Goal: Task Accomplishment & Management: Manage account settings

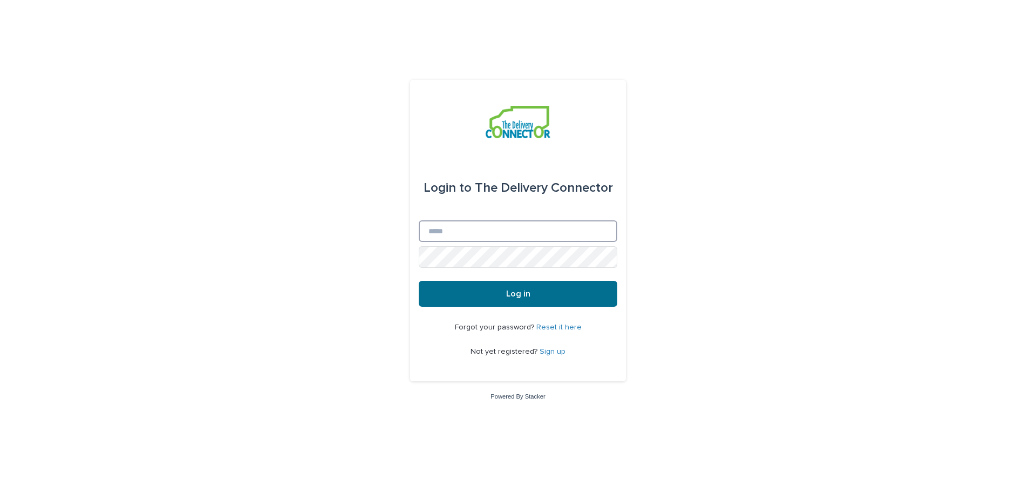
type input "**********"
click at [514, 295] on span "Log in" at bounding box center [518, 293] width 24 height 9
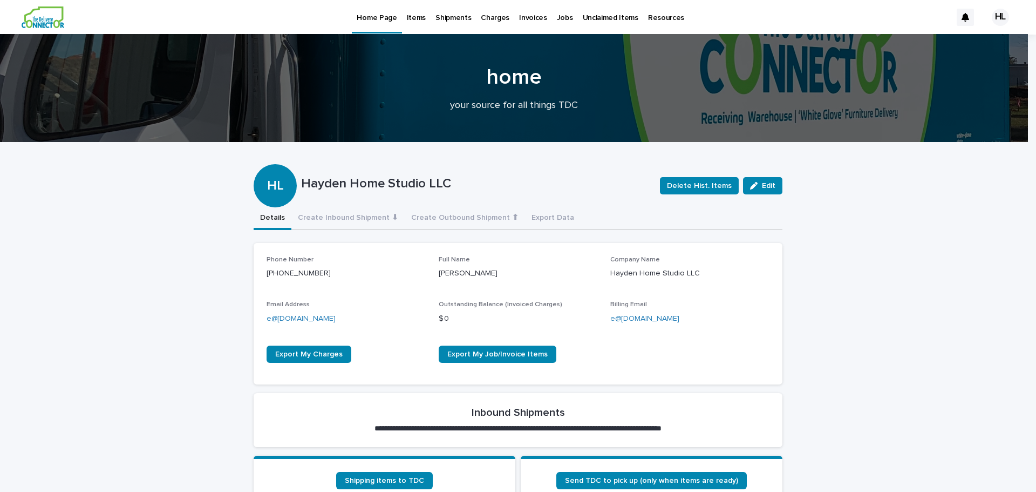
click at [561, 18] on p "Jobs" at bounding box center [565, 11] width 16 height 23
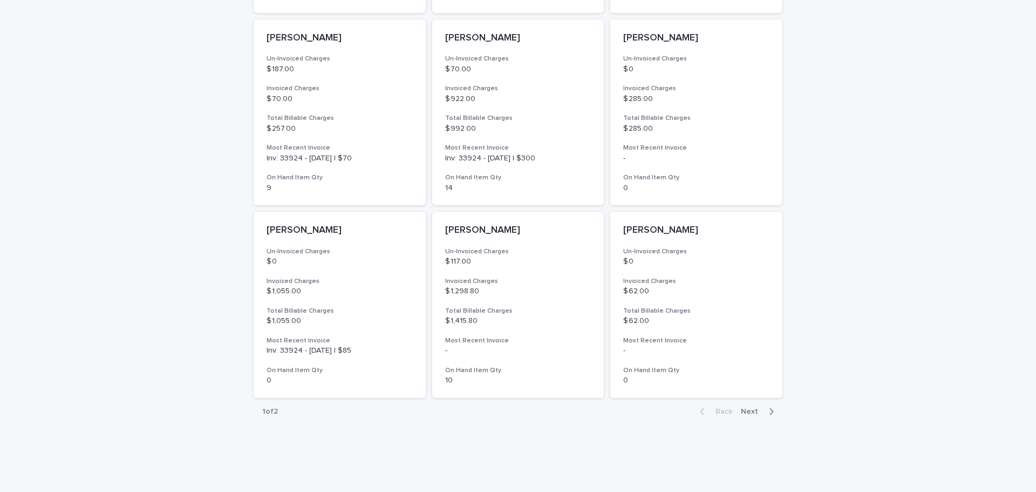
scroll to position [711, 0]
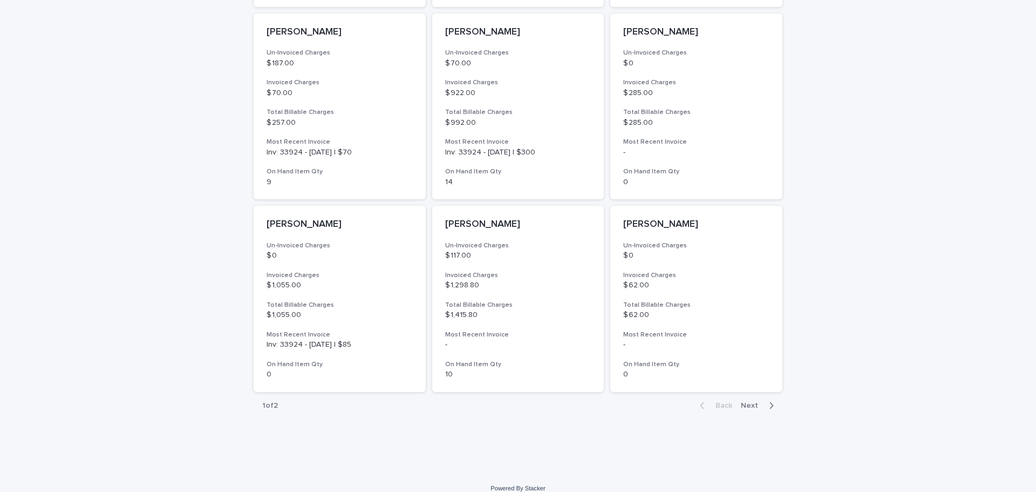
click at [747, 402] on span "Next" at bounding box center [753, 406] width 24 height 8
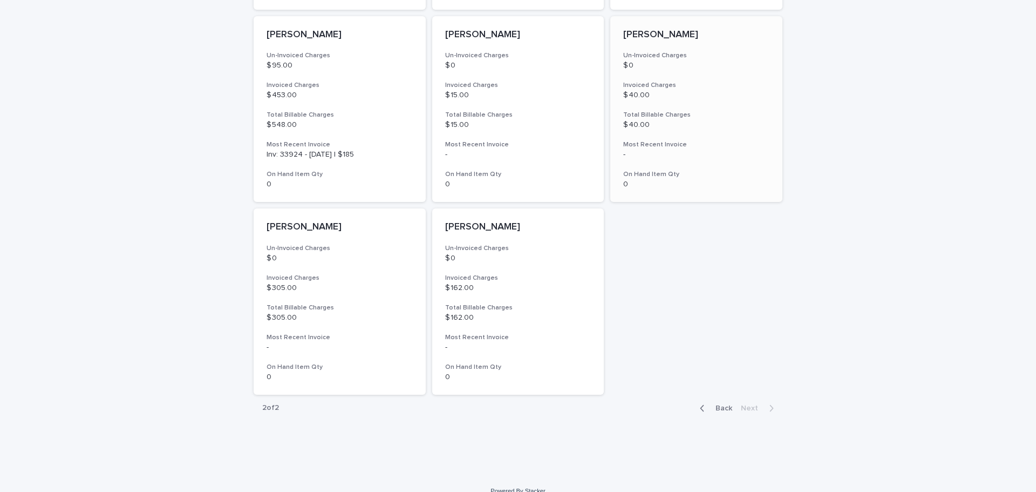
scroll to position [519, 0]
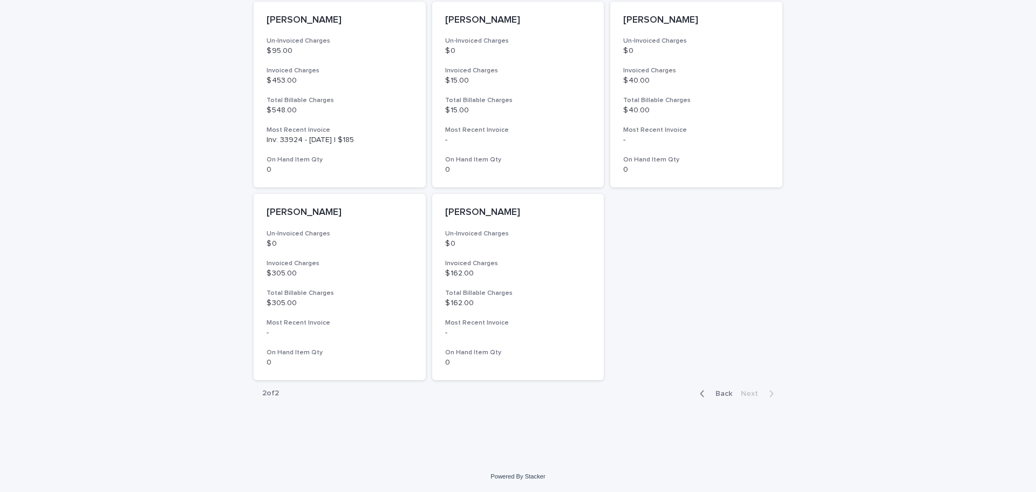
click at [717, 392] on span "Back" at bounding box center [720, 394] width 23 height 8
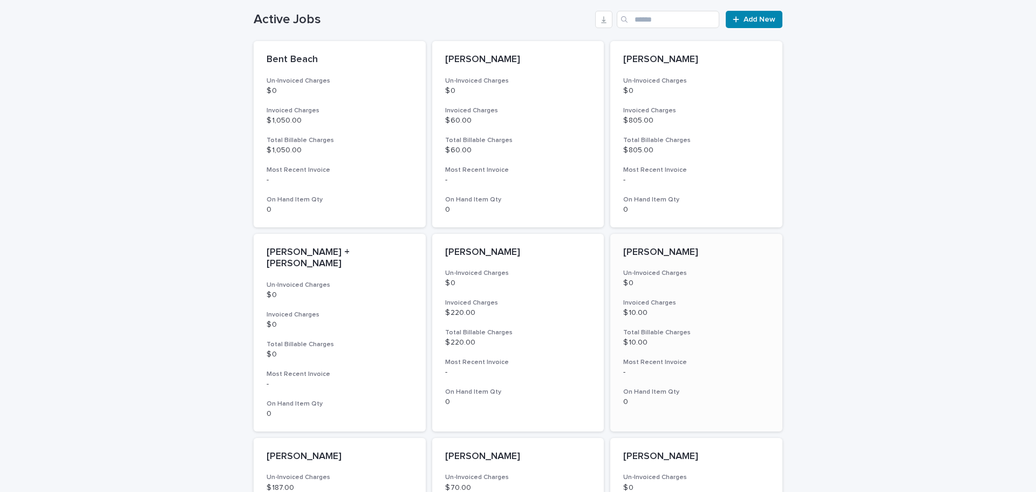
scroll to position [291, 0]
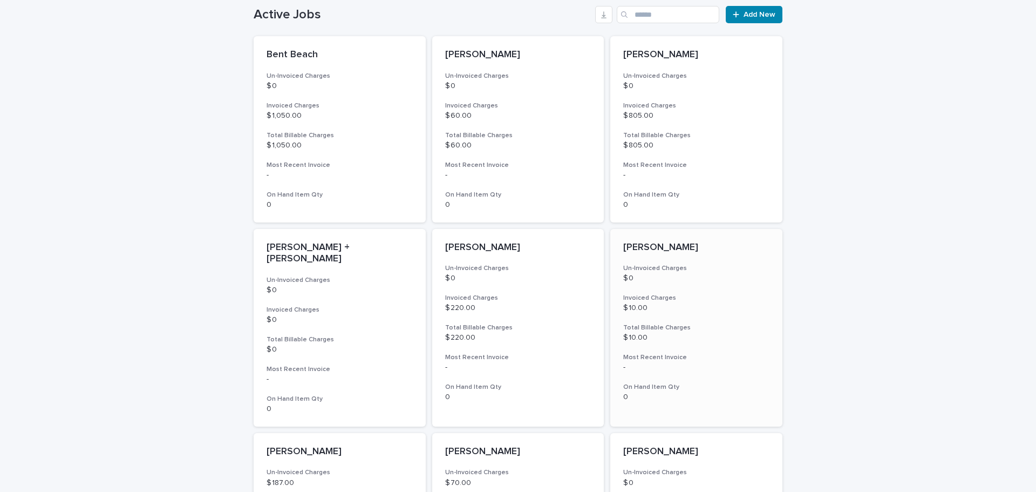
click at [722, 294] on h3 "Invoiced Charges" at bounding box center [696, 298] width 146 height 9
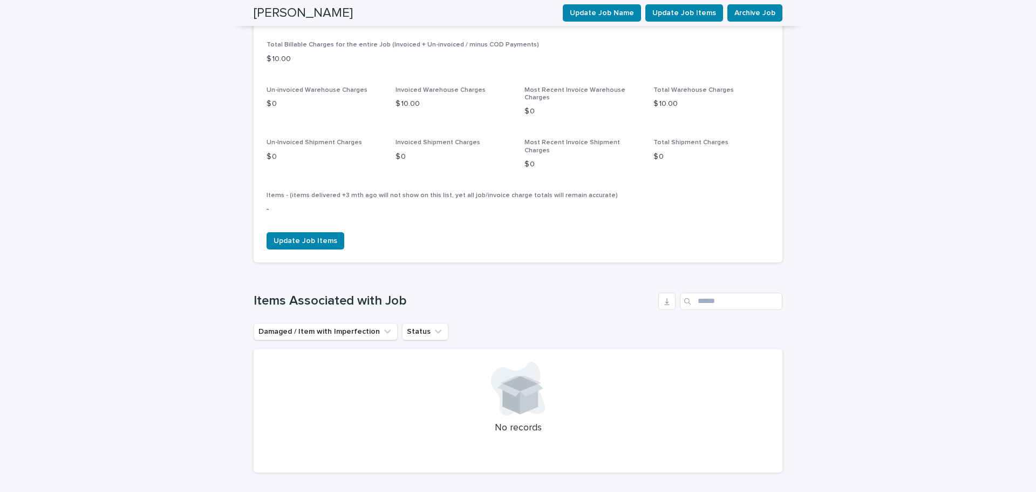
scroll to position [540, 0]
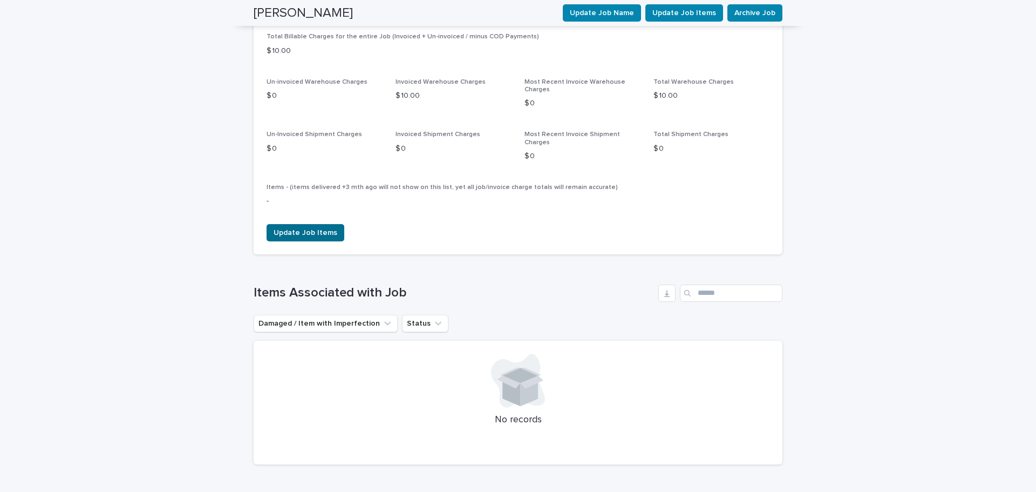
click at [286, 227] on span "Update Job Items" at bounding box center [306, 232] width 64 height 11
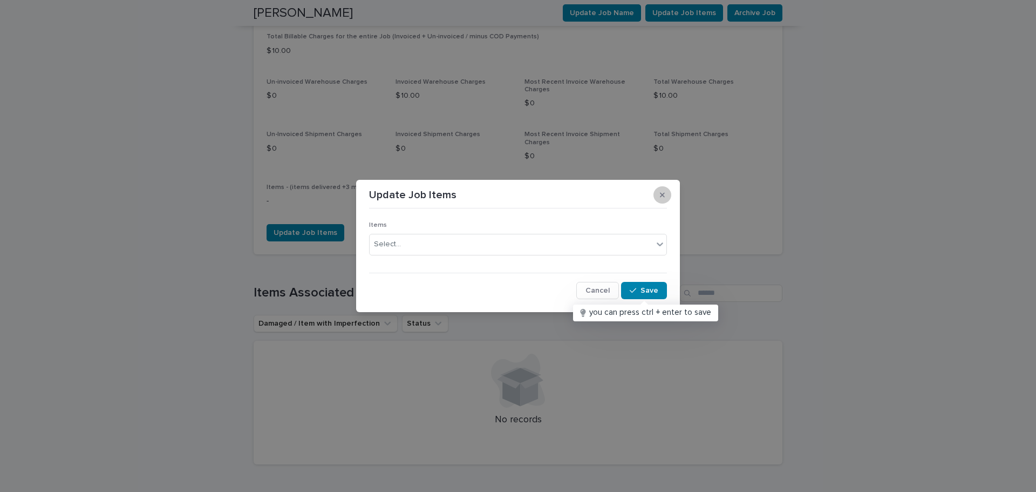
click at [663, 194] on icon "button" at bounding box center [662, 195] width 5 height 5
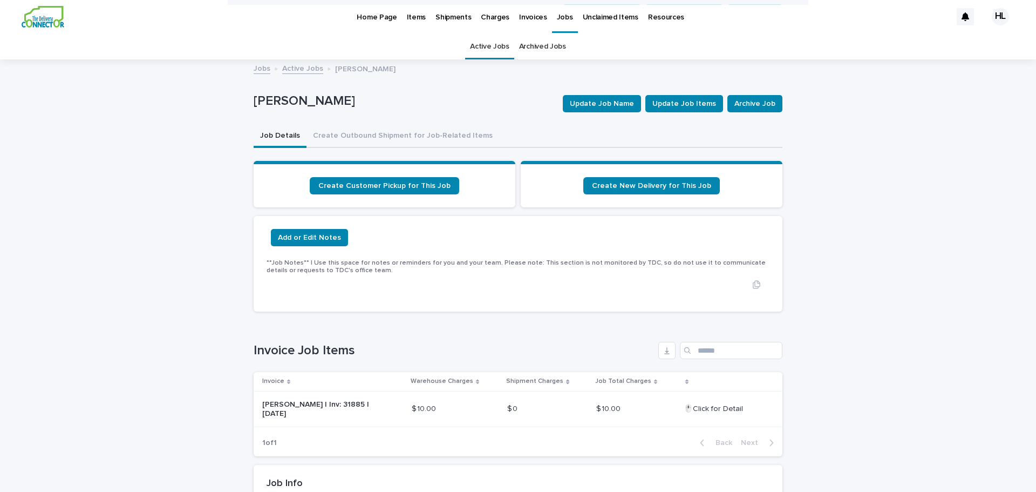
scroll to position [0, 0]
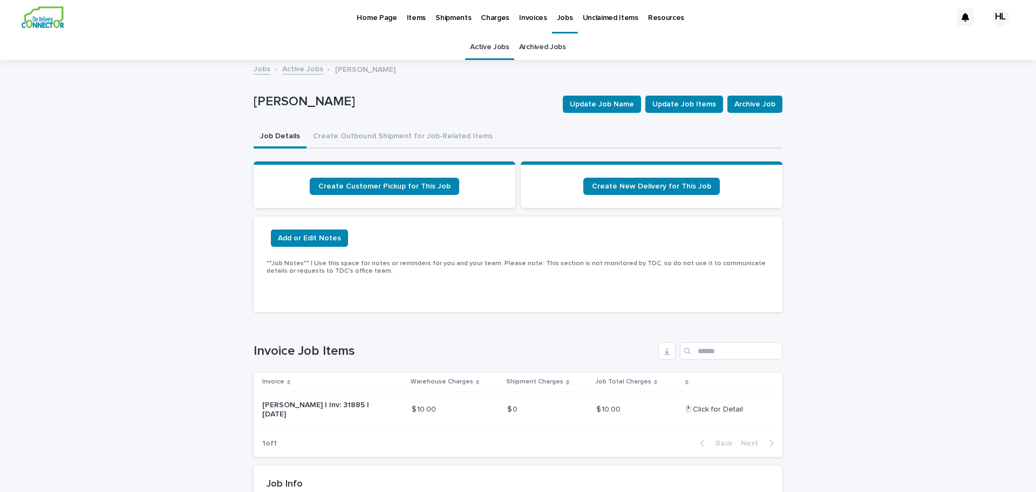
click at [407, 16] on p "Items" at bounding box center [416, 11] width 19 height 23
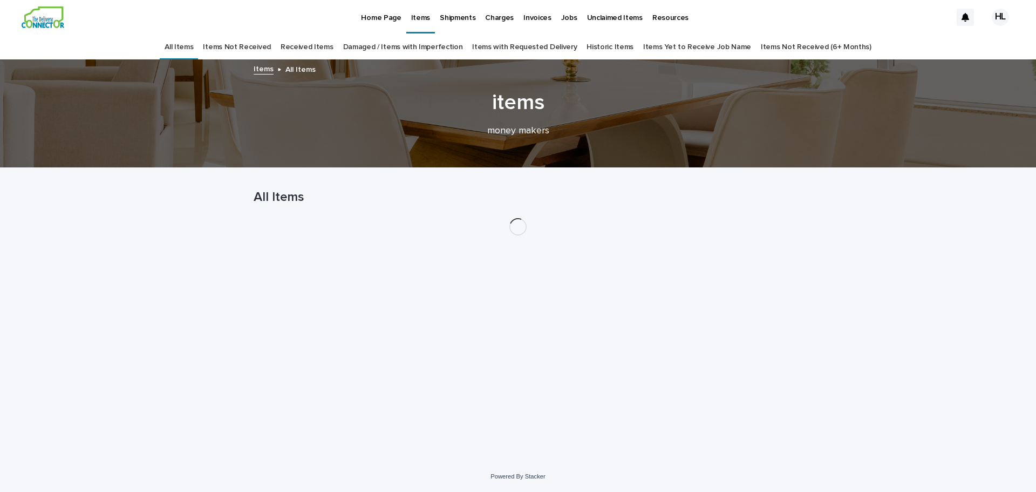
click at [384, 21] on p "Home Page" at bounding box center [381, 11] width 40 height 23
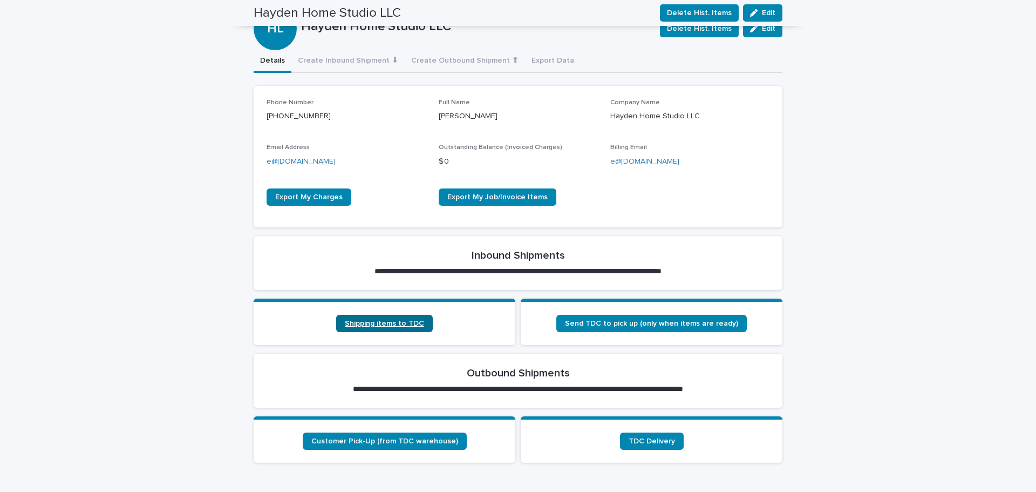
scroll to position [154, 0]
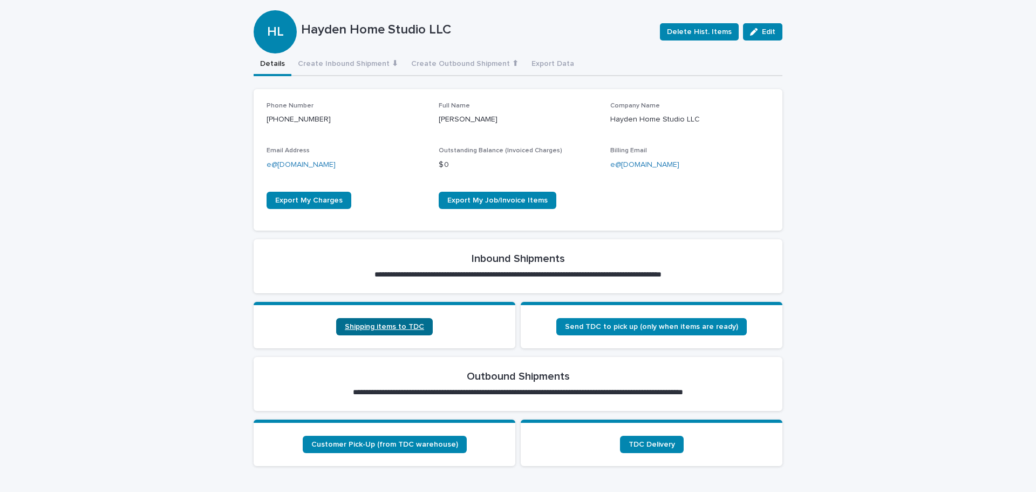
click at [373, 331] on link "Shipping items to TDC" at bounding box center [384, 326] width 97 height 17
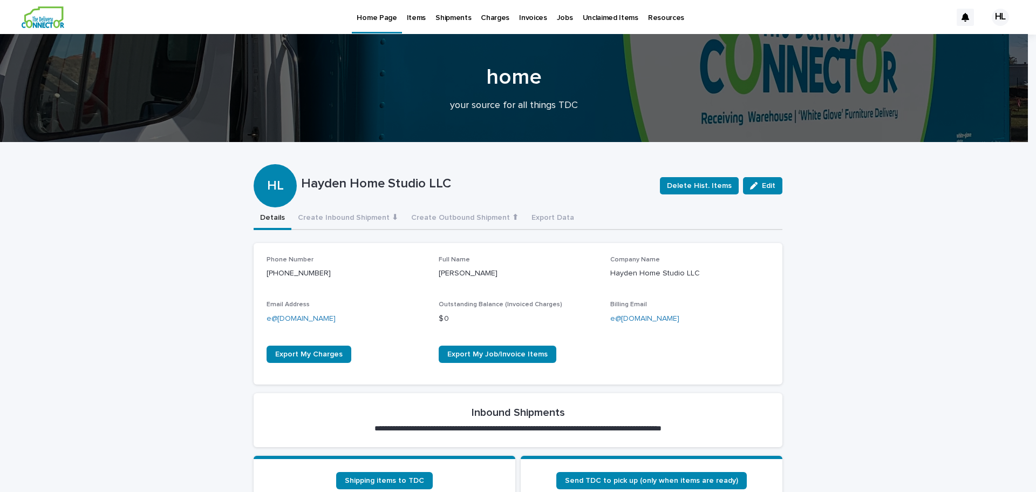
click at [557, 15] on p "Jobs" at bounding box center [565, 11] width 16 height 23
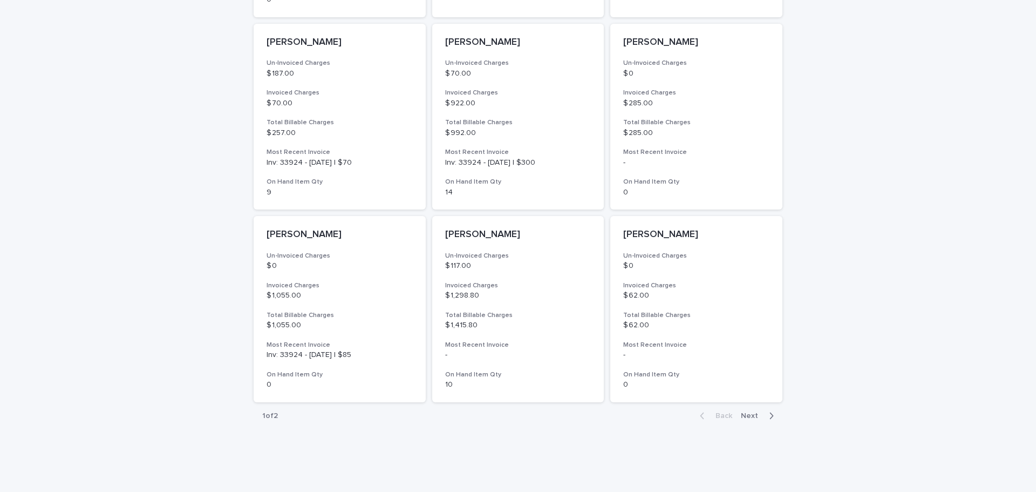
scroll to position [711, 0]
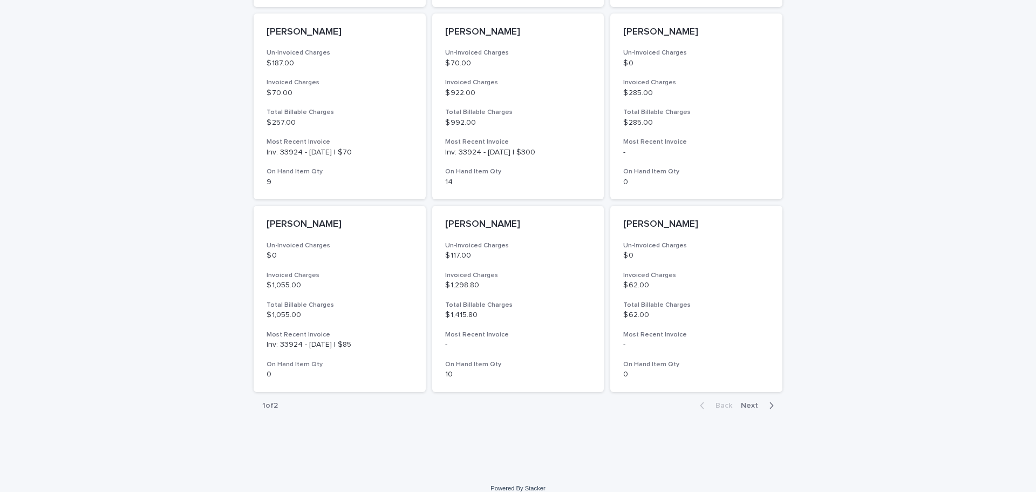
click at [747, 402] on span "Next" at bounding box center [753, 406] width 24 height 8
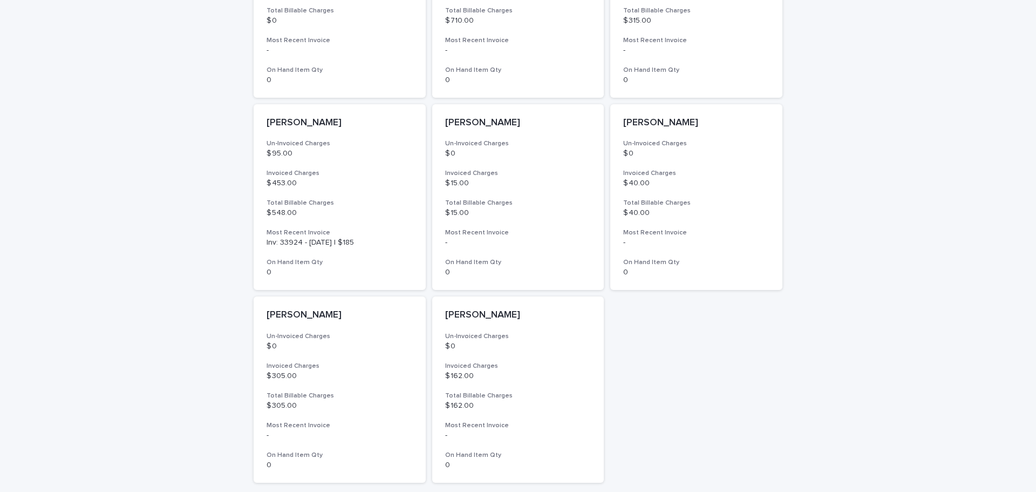
scroll to position [465, 0]
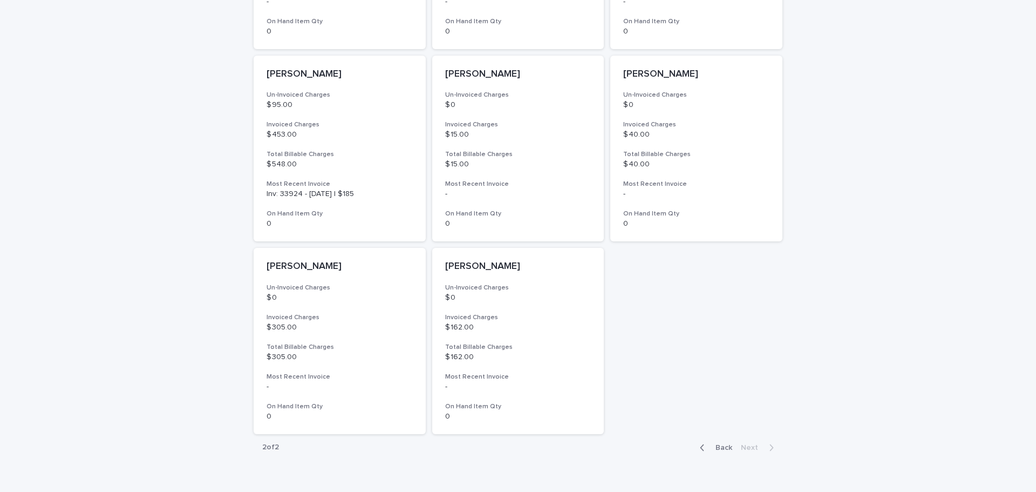
click at [696, 447] on button "Back" at bounding box center [713, 448] width 45 height 10
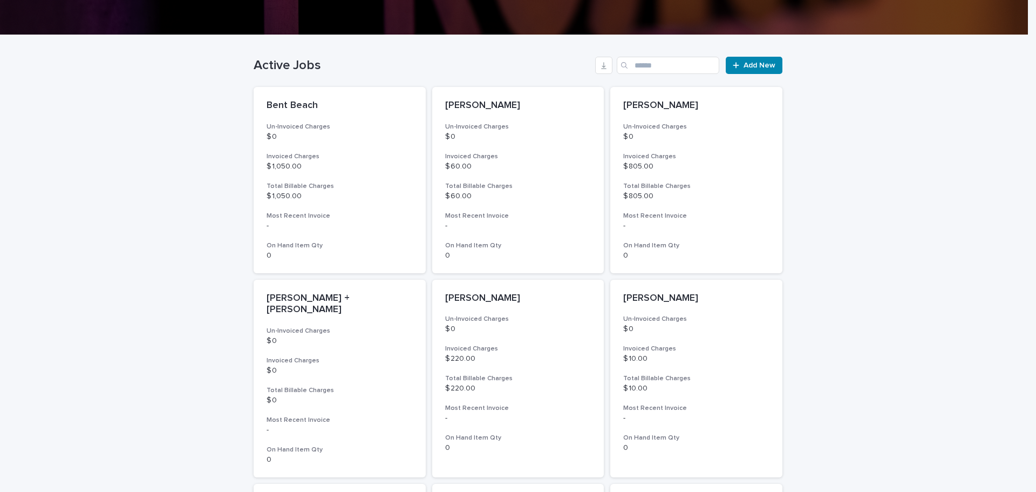
scroll to position [237, 0]
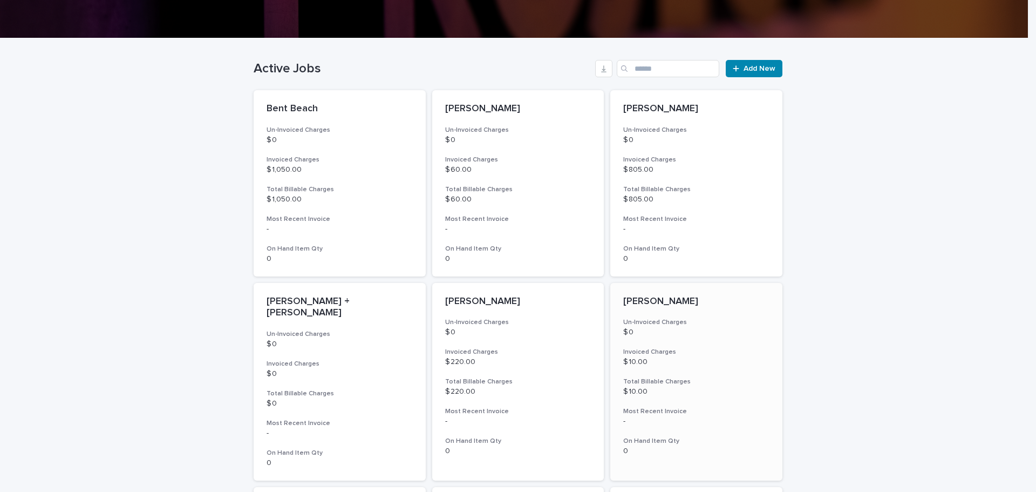
click at [727, 325] on h3 "Un-Invoiced Charges" at bounding box center [696, 322] width 146 height 9
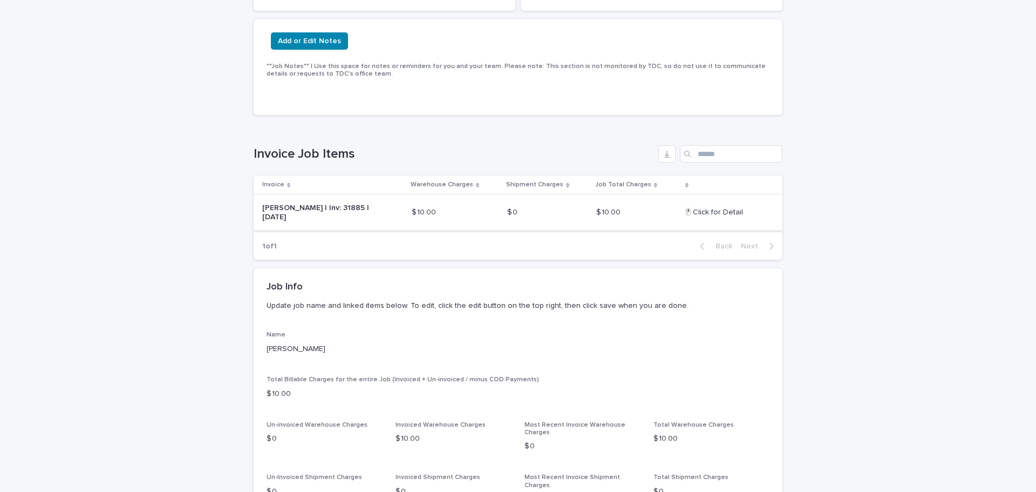
scroll to position [216, 0]
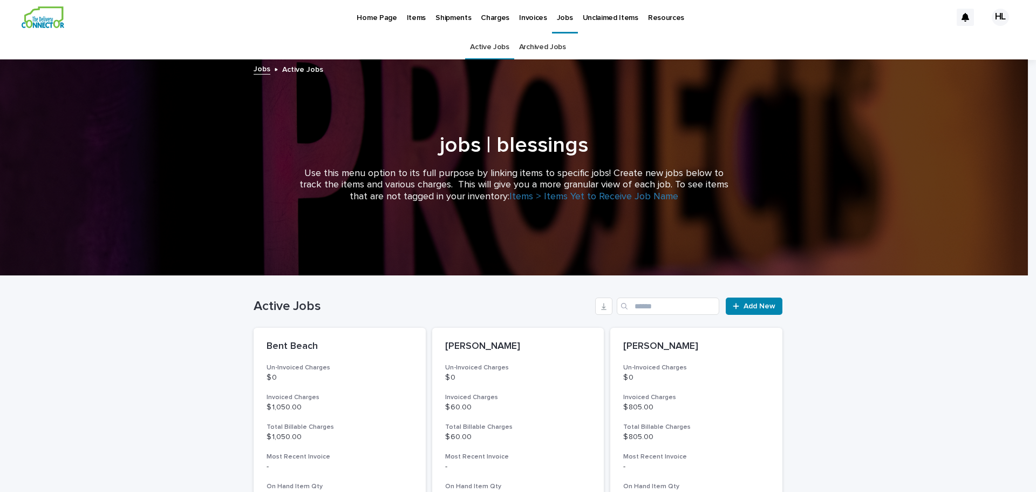
click at [379, 16] on p "Home Page" at bounding box center [377, 11] width 40 height 23
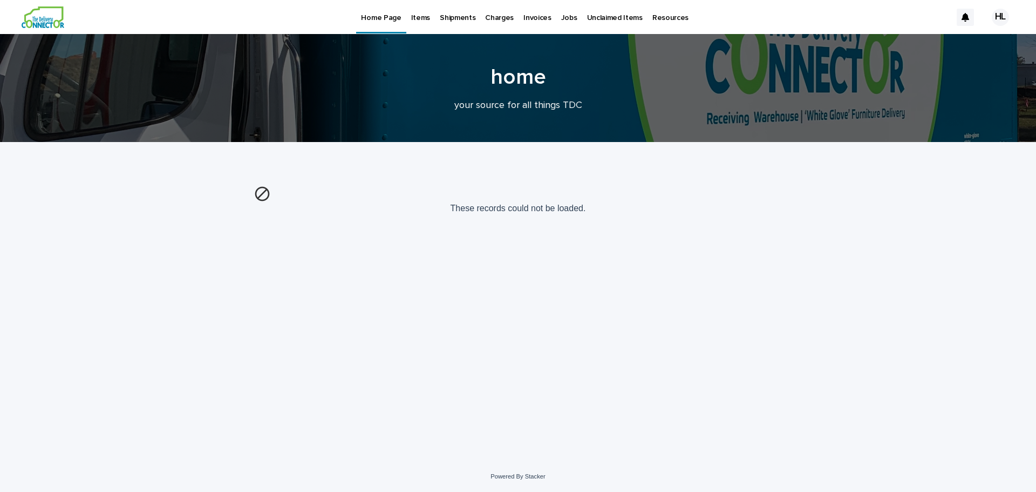
click at [40, 19] on img at bounding box center [43, 17] width 43 height 22
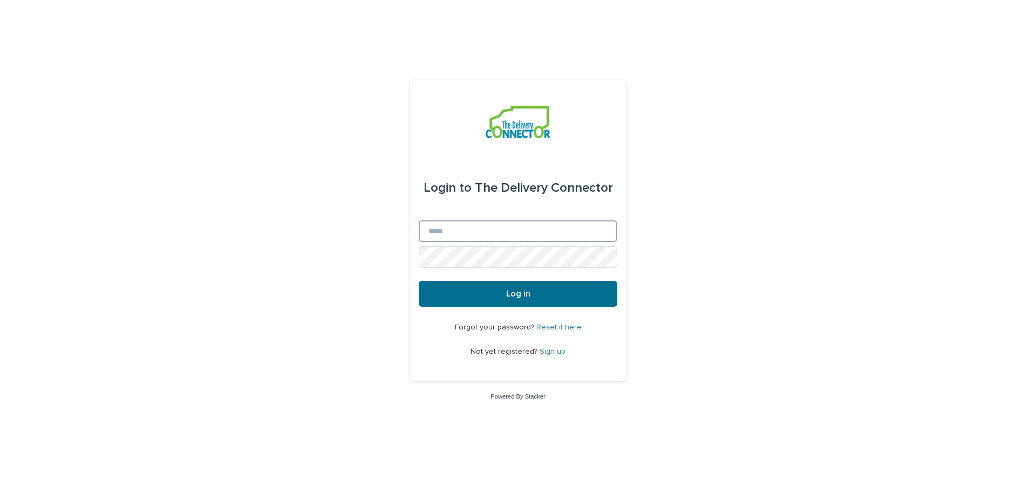
type input "**********"
click at [536, 301] on button "Log in" at bounding box center [518, 294] width 199 height 26
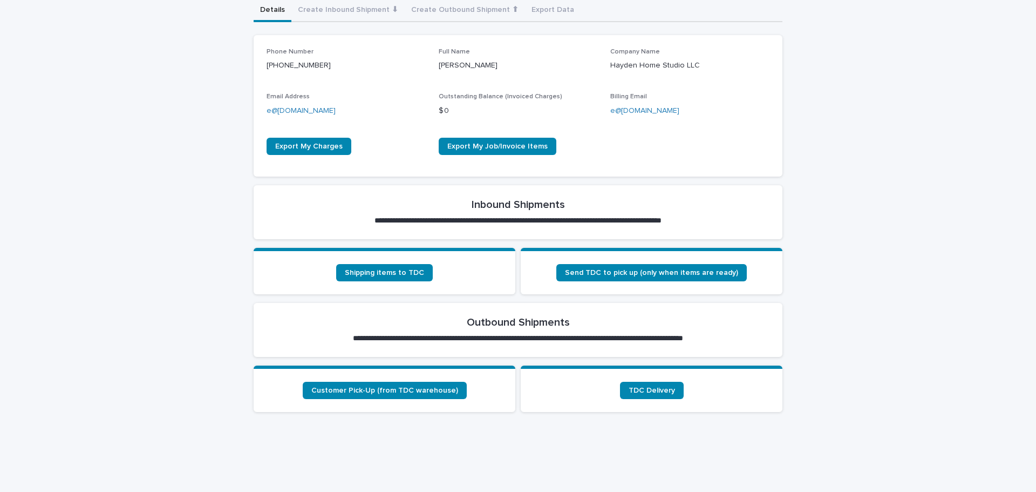
scroll to position [270, 0]
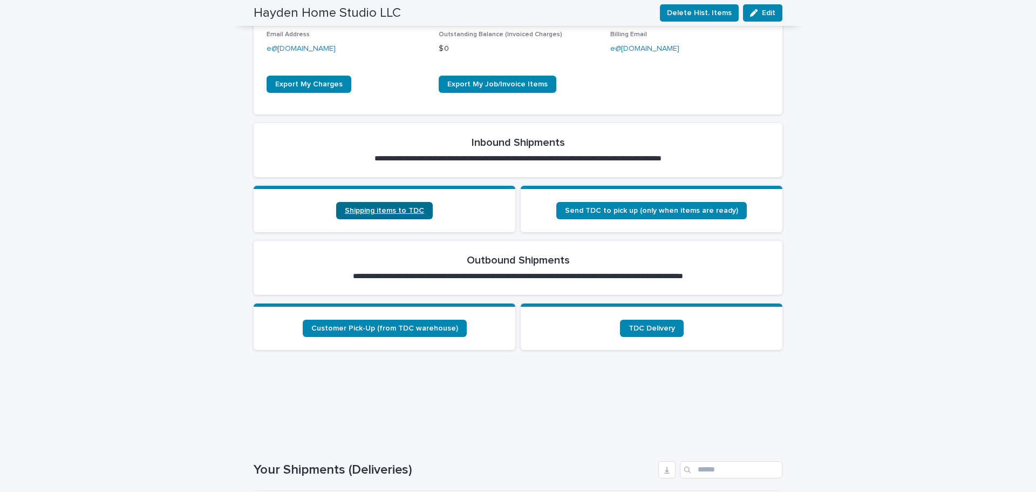
click at [360, 209] on span "Shipping items to TDC" at bounding box center [384, 211] width 79 height 8
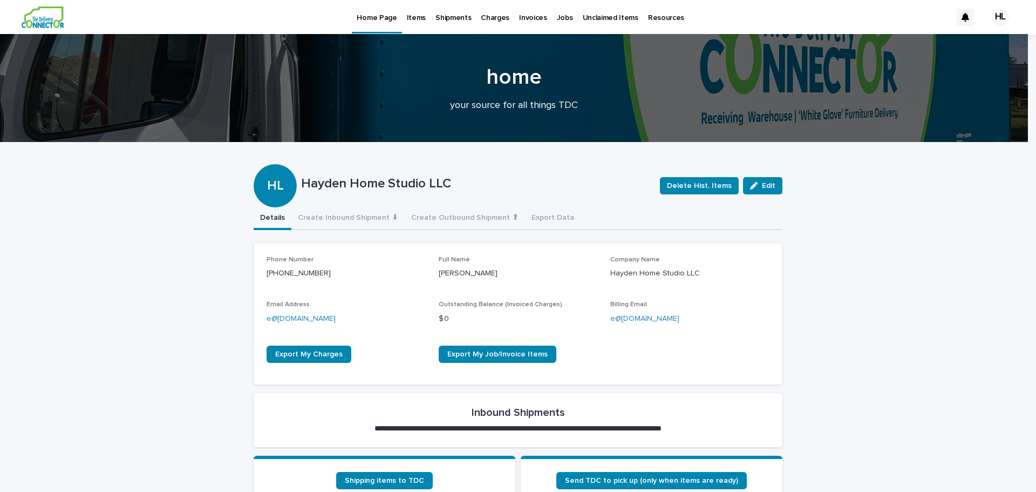
click at [557, 17] on p "Jobs" at bounding box center [565, 11] width 16 height 23
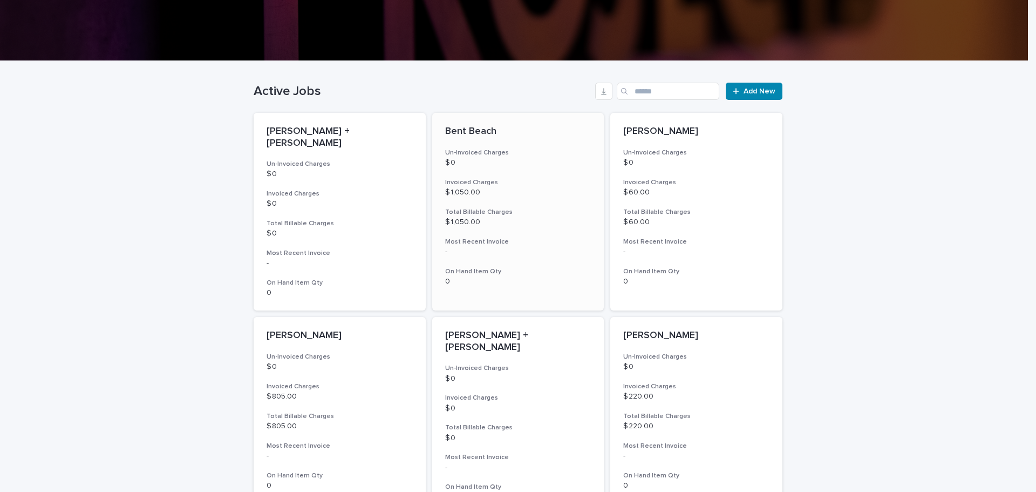
scroll to position [216, 0]
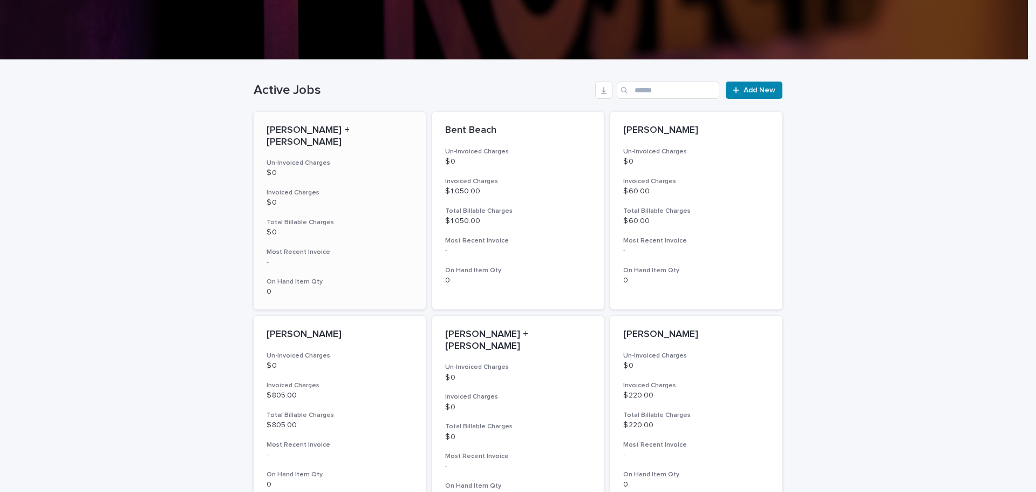
click at [348, 171] on div "[PERSON_NAME] + [PERSON_NAME] Un-Invoiced Charges $ 0 Invoiced Charges $ 0 Tota…" at bounding box center [340, 211] width 172 height 198
